Goal: Information Seeking & Learning: Learn about a topic

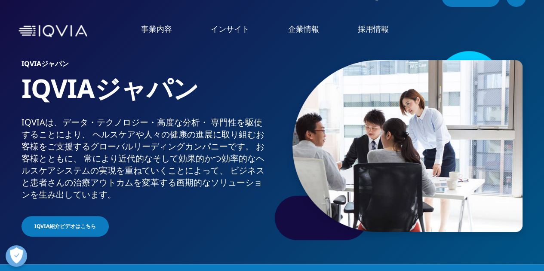
scroll to position [20, 0]
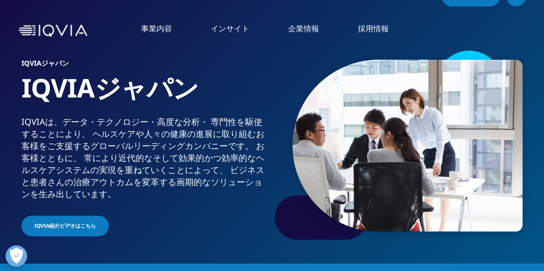
click at [88, 103] on li "医薬品・医療機器 臨床開発" at bounding box center [79, 96] width 133 height 16
click at [196, 224] on link "概要" at bounding box center [228, 223] width 130 height 23
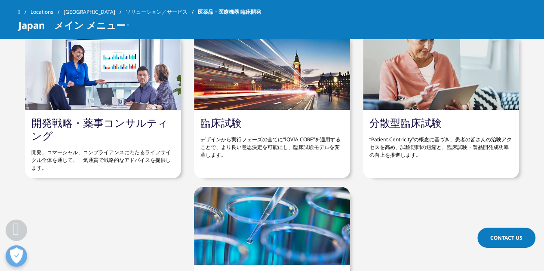
scroll to position [3021, 0]
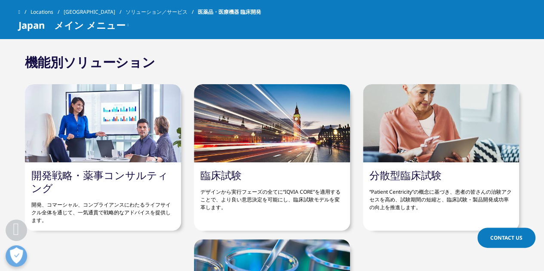
click at [93, 148] on div at bounding box center [103, 123] width 156 height 78
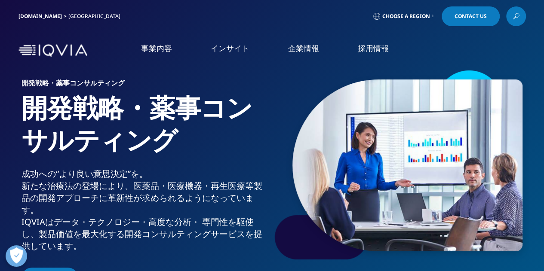
click at [49, 131] on link "Clinical Development in [GEOGRAPHIC_DATA]" at bounding box center [76, 136] width 108 height 17
click at [45, 47] on img at bounding box center [52, 50] width 69 height 12
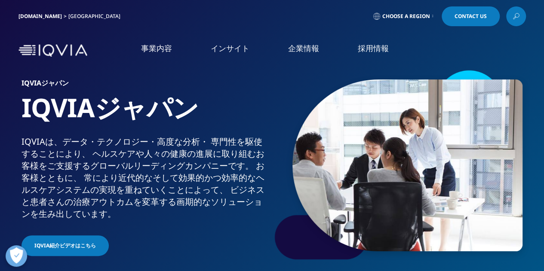
click at [52, 122] on li "医薬品・医療機器 臨床開発" at bounding box center [79, 116] width 133 height 17
click at [39, 116] on link "医薬品・医療機器 臨床開発" at bounding box center [61, 115] width 79 height 9
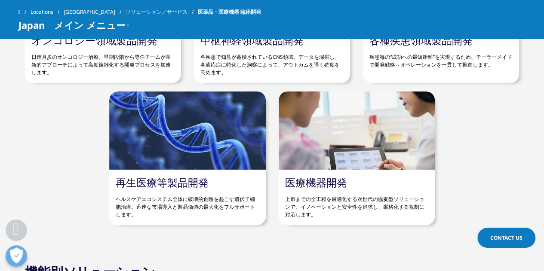
scroll to position [2745, 0]
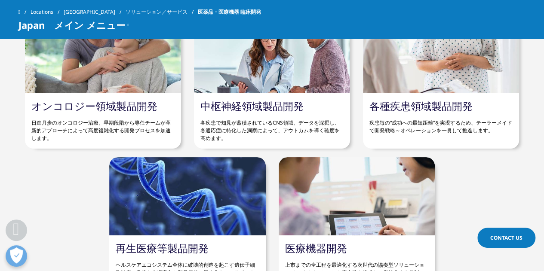
click at [419, 106] on link "各種疾患領域製品開発" at bounding box center [420, 106] width 103 height 14
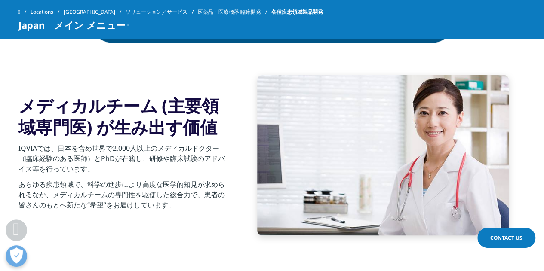
scroll to position [554, 0]
